Goal: Transaction & Acquisition: Purchase product/service

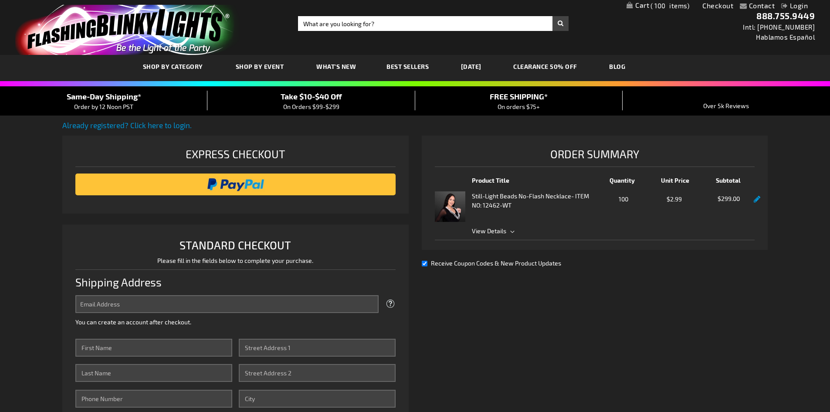
select select "US"
click at [163, 307] on input "Email Address" at bounding box center [226, 304] width 303 height 18
type input "[PERSON_NAME][EMAIL_ADDRESS][PERSON_NAME][DOMAIN_NAME]"
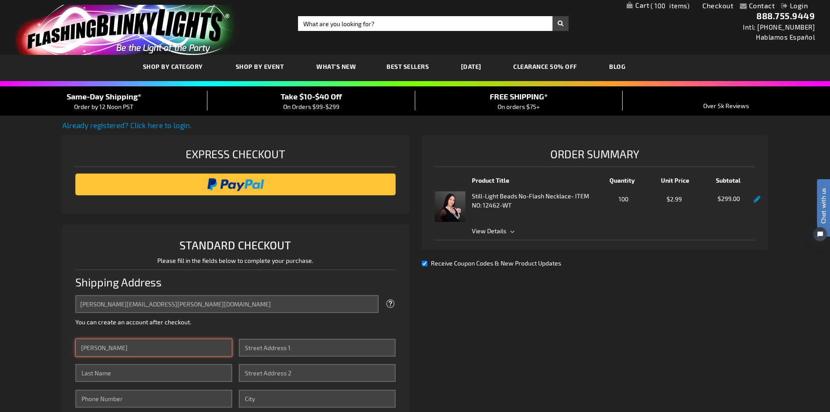
type input "[PERSON_NAME]"
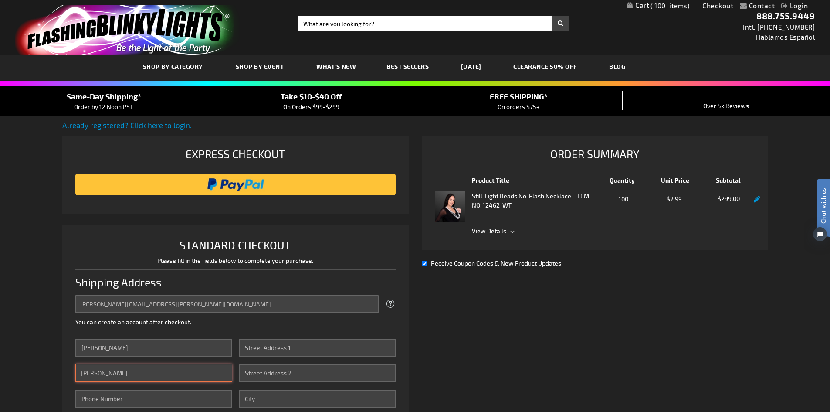
type input "[PERSON_NAME]"
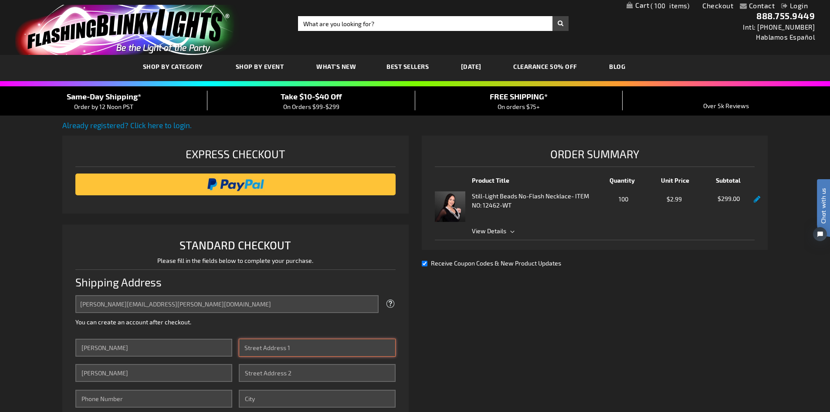
click at [252, 348] on input "Street Address: Line 1" at bounding box center [317, 347] width 157 height 18
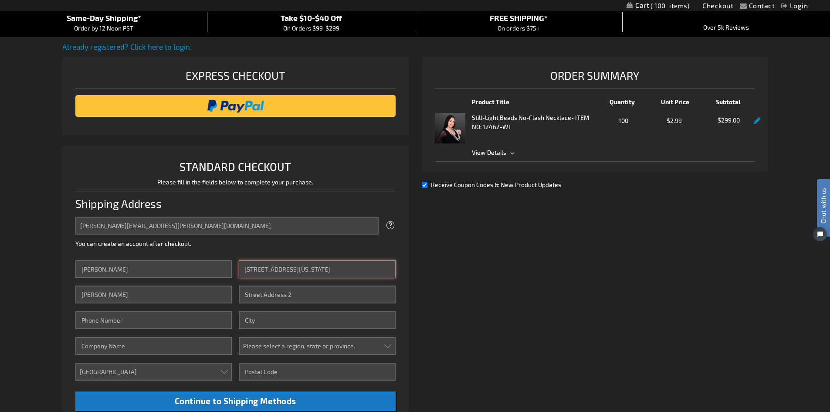
scroll to position [131, 0]
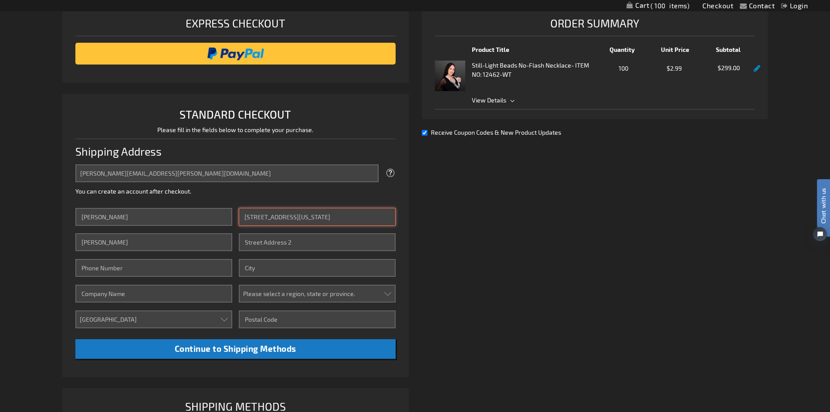
type input "[STREET_ADDRESS][US_STATE]"
click at [263, 244] on input "Street Address: Line 2" at bounding box center [317, 242] width 157 height 18
type input "suite 110"
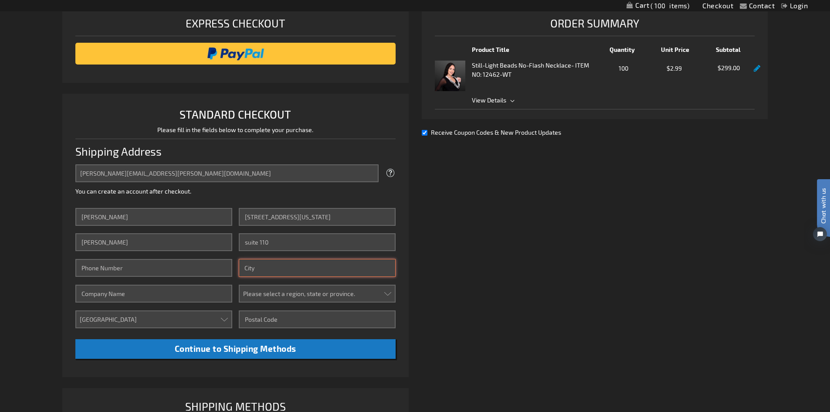
click at [260, 273] on input "City" at bounding box center [317, 268] width 157 height 18
type input "[GEOGRAPHIC_DATA]"
type input "6613456850"
select select "12"
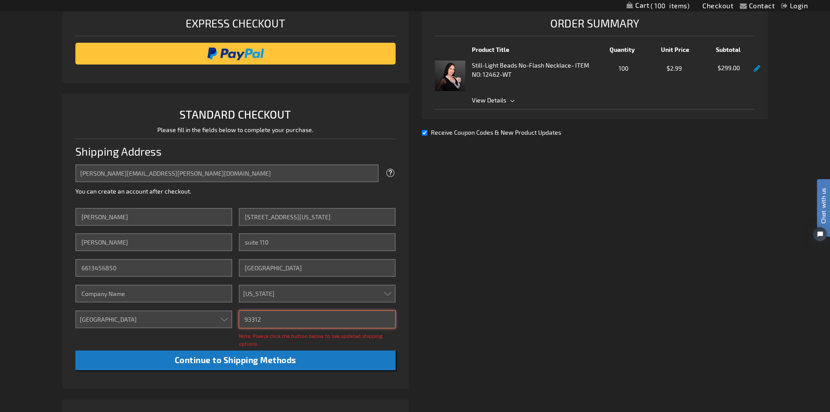
click at [275, 322] on input "93312" at bounding box center [317, 319] width 157 height 18
type input "93309"
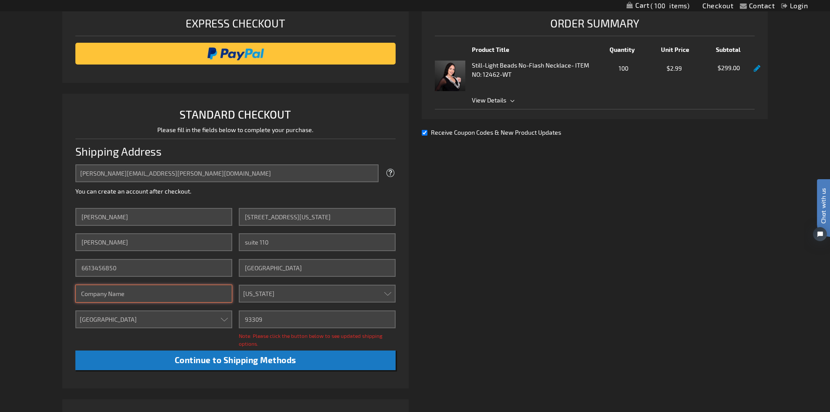
click at [145, 294] on input "Company" at bounding box center [153, 293] width 157 height 18
click at [124, 293] on input "[PERSON_NAME] Permenente" at bounding box center [153, 293] width 157 height 18
type input "[PERSON_NAME] Permanente"
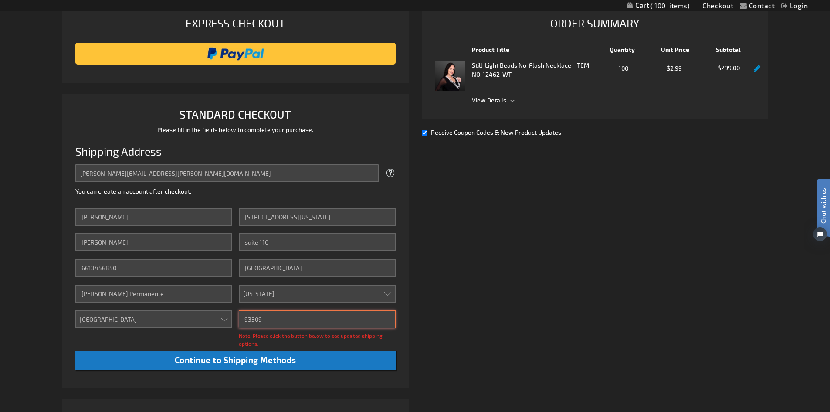
click at [309, 313] on input "93309" at bounding box center [317, 319] width 157 height 18
click at [290, 336] on span "Note: Please click the button below to see updated shipping options." at bounding box center [311, 339] width 144 height 14
click at [250, 336] on span "Note: Please click the button below to see updated shipping options." at bounding box center [311, 339] width 144 height 14
drag, startPoint x: 322, startPoint y: 337, endPoint x: 323, endPoint y: 344, distance: 7.5
click at [323, 338] on span "Note: Please click the button below to see updated shipping options." at bounding box center [311, 339] width 144 height 14
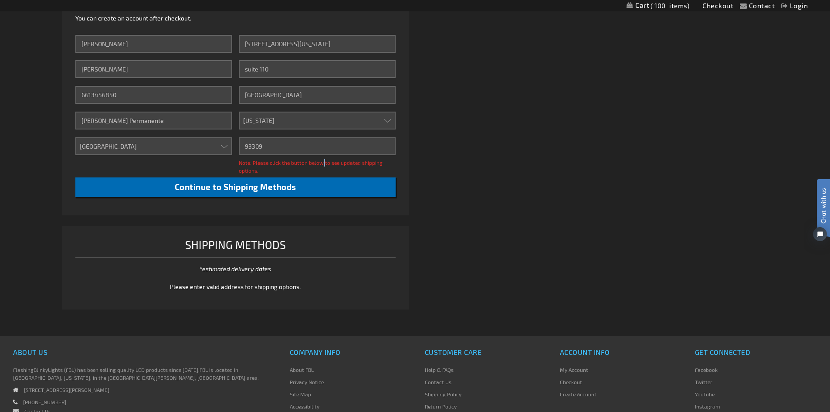
scroll to position [305, 0]
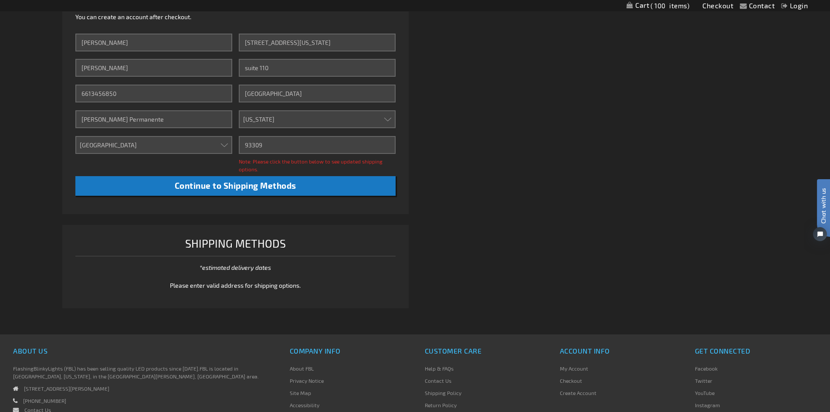
click at [248, 267] on p "*estimated delivery dates" at bounding box center [236, 267] width 160 height 9
click at [261, 247] on div "Shipping Methods" at bounding box center [235, 245] width 320 height 22
click at [244, 278] on div "Shipping Methods *estimated delivery dates See our Shipping Policy Please enter…" at bounding box center [235, 262] width 320 height 56
click at [245, 285] on span "Please enter valid address for shipping options." at bounding box center [235, 284] width 131 height 7
click at [250, 286] on span "Please enter valid address for shipping options." at bounding box center [235, 284] width 131 height 7
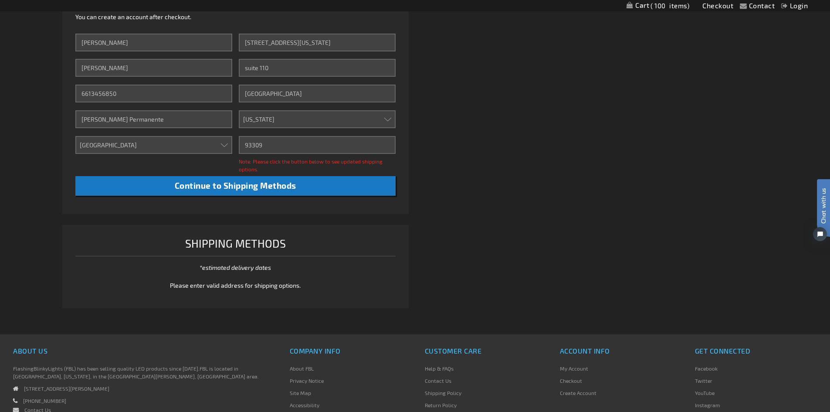
click at [285, 291] on li "Shipping Methods *estimated delivery dates See our Shipping Policy Please enter…" at bounding box center [235, 267] width 346 height 84
click at [247, 267] on p "*estimated delivery dates" at bounding box center [236, 267] width 160 height 9
click at [248, 269] on p "*estimated delivery dates" at bounding box center [236, 267] width 160 height 9
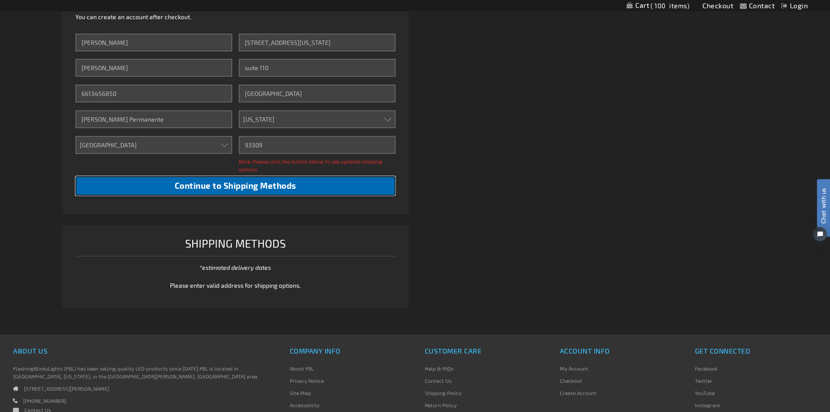
click at [281, 187] on span "Continue to Shipping Methods" at bounding box center [236, 185] width 122 height 10
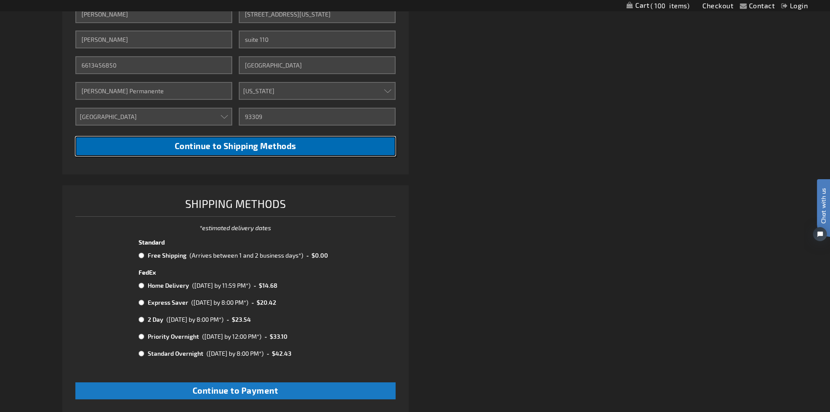
scroll to position [348, 0]
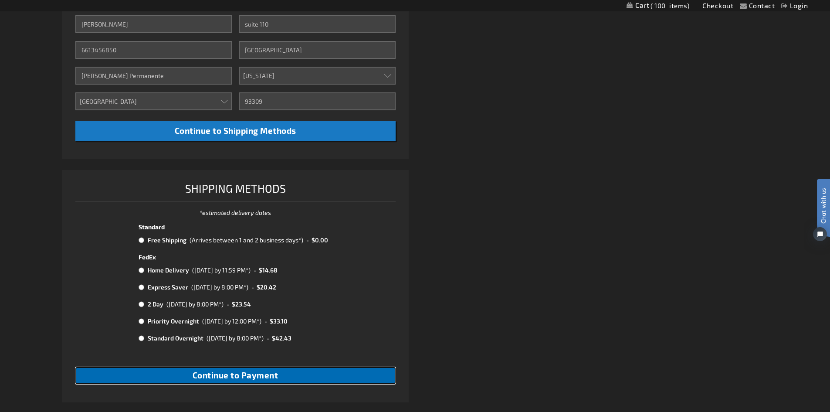
click at [253, 375] on span "Continue to Payment" at bounding box center [236, 375] width 86 height 10
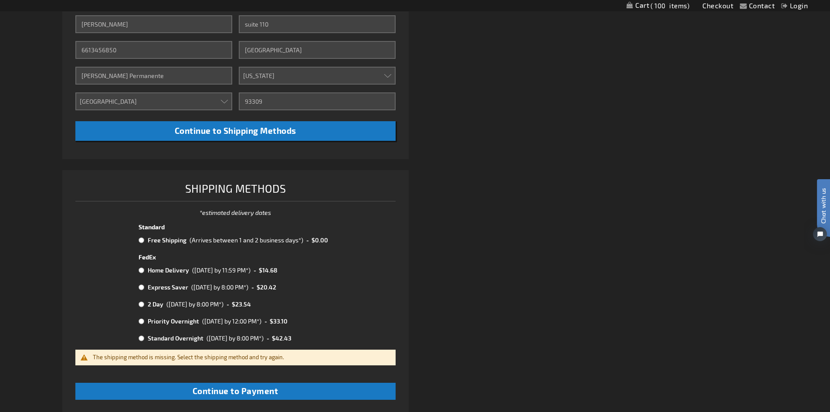
click at [216, 244] on div "(Arrives between 1 and 2 business days*)" at bounding box center [246, 239] width 114 height 9
radio input "true"
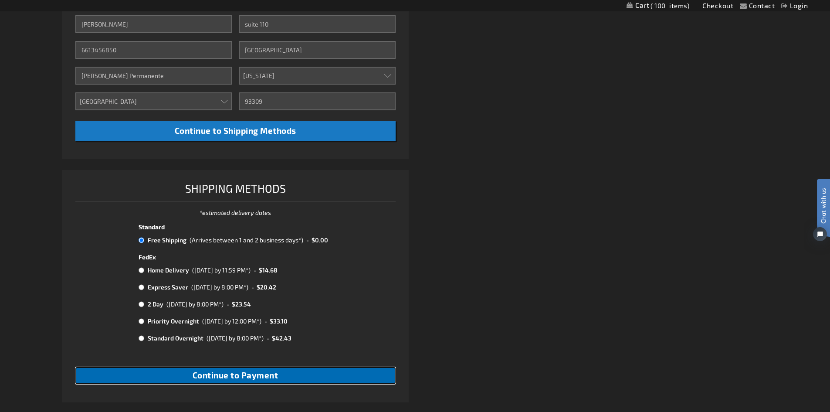
click at [240, 378] on span "Continue to Payment" at bounding box center [236, 375] width 86 height 10
checkbox input "true"
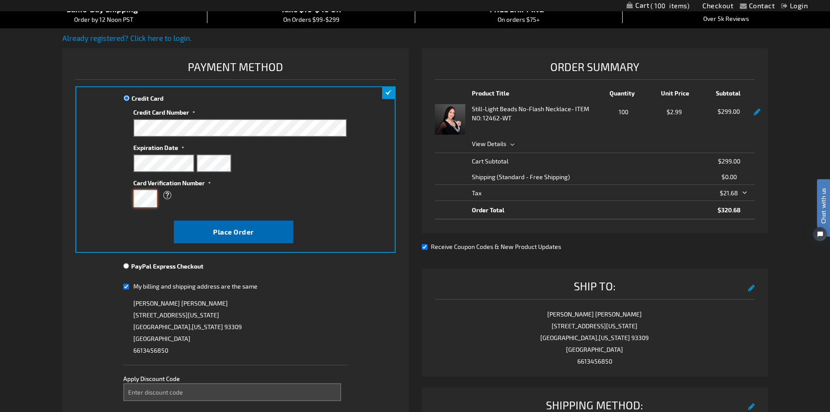
scroll to position [44, 0]
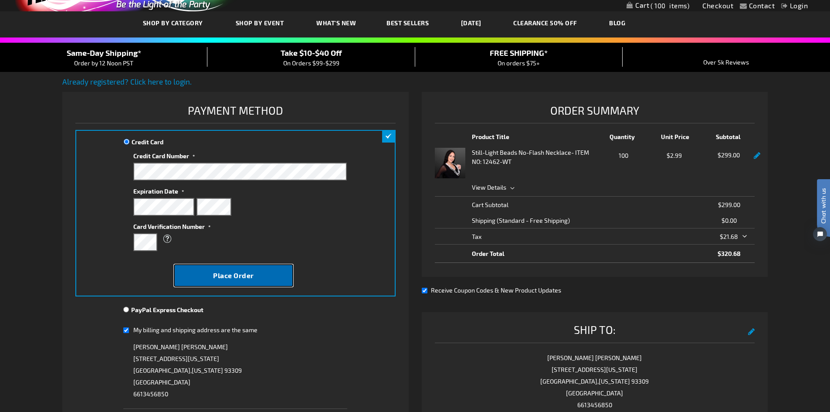
click at [225, 272] on span "Place Order" at bounding box center [233, 275] width 41 height 8
